Goal: Find specific page/section: Find specific page/section

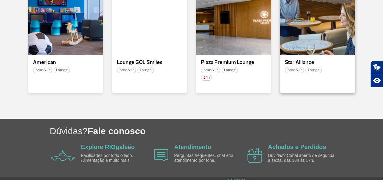
scroll to position [151, 0]
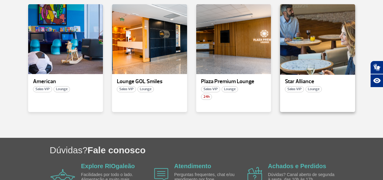
click at [312, 61] on div at bounding box center [318, 39] width 76 height 71
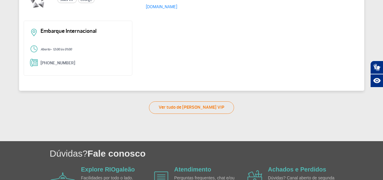
scroll to position [1, 0]
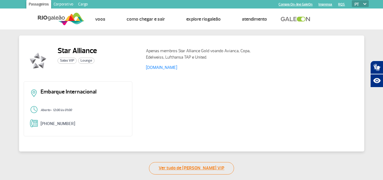
click at [199, 170] on link "Ver tudo de [PERSON_NAME] VIP" at bounding box center [191, 168] width 85 height 12
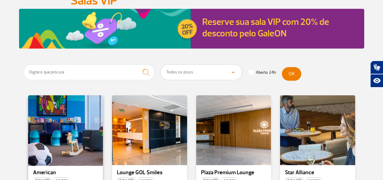
click at [70, 135] on div at bounding box center [65, 129] width 76 height 71
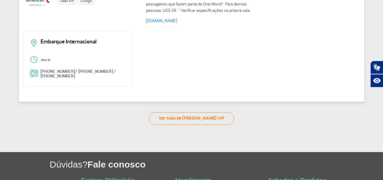
scroll to position [61, 0]
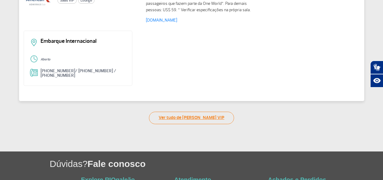
click at [186, 117] on link "Ver tudo de [PERSON_NAME] VIP" at bounding box center [191, 117] width 85 height 12
